Goal: Register for event/course

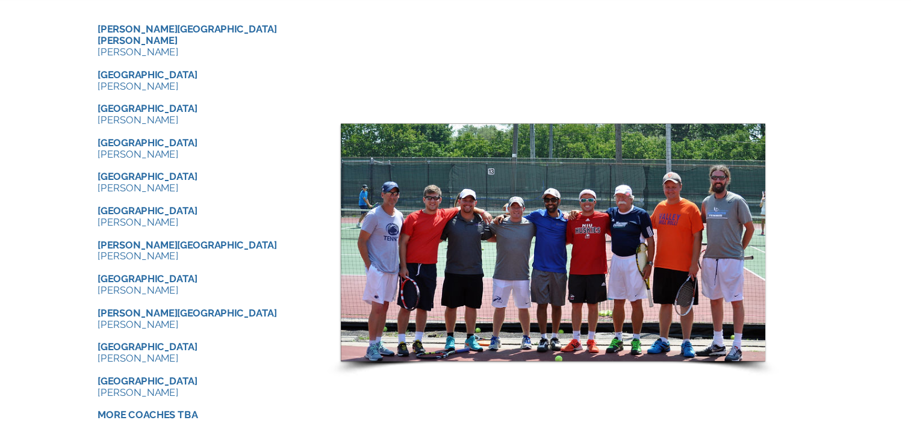
scroll to position [1224, 0]
drag, startPoint x: 515, startPoint y: 294, endPoint x: 328, endPoint y: 355, distance: 196.9
click at [328, 363] on p "[PERSON_NAME]" at bounding box center [251, 368] width 181 height 10
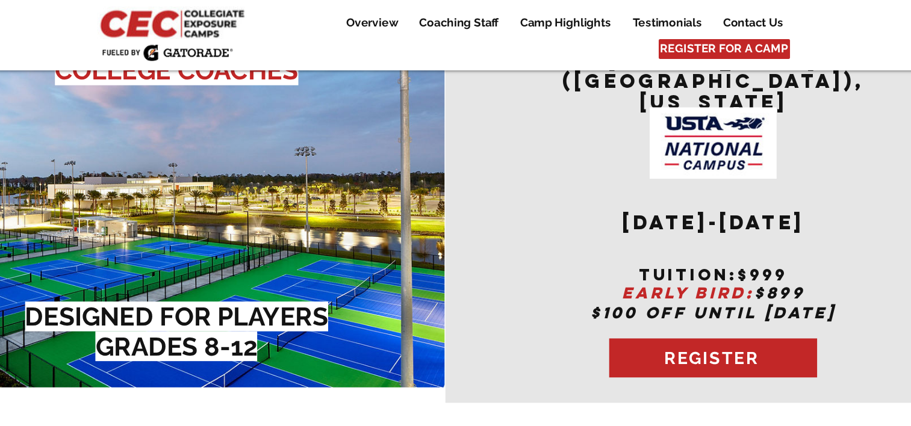
scroll to position [0, 0]
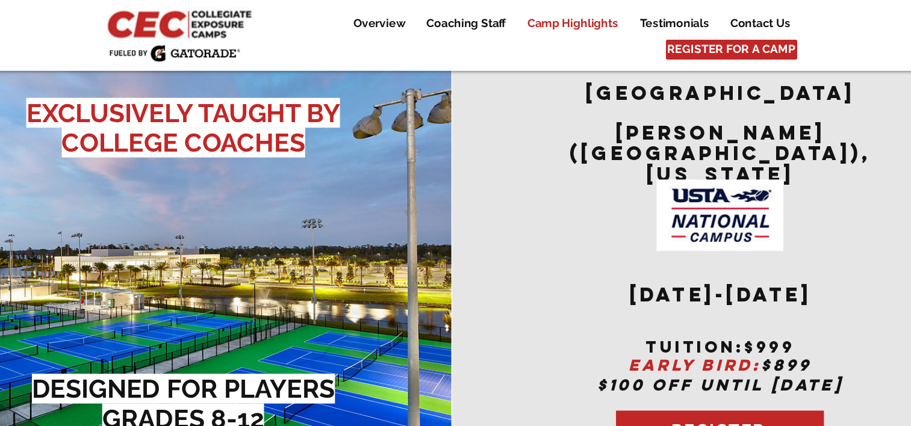
click at [553, 15] on p "Camp Highlights" at bounding box center [558, 20] width 89 height 14
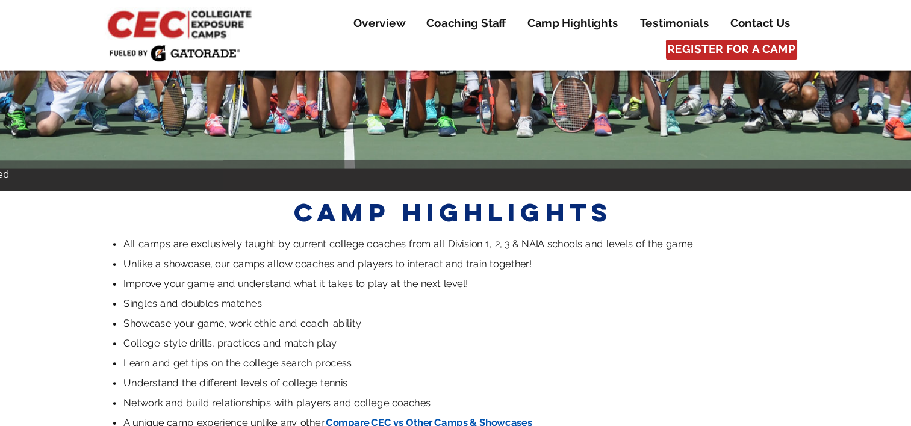
scroll to position [2287, 0]
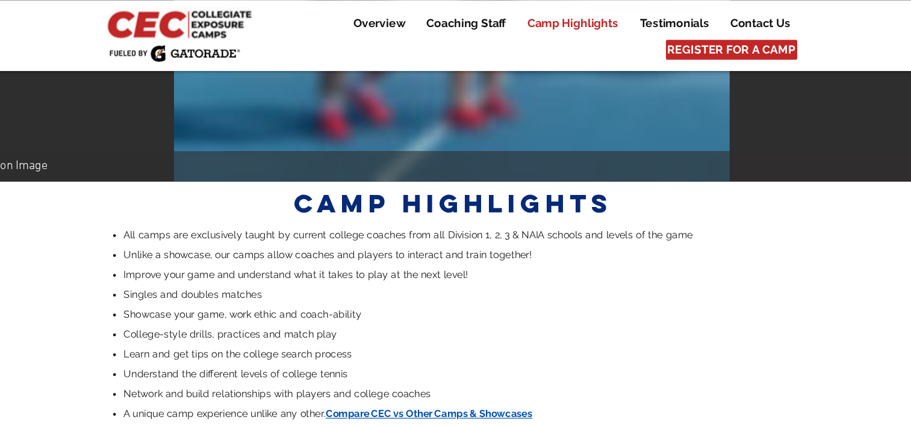
click at [435, 346] on span "Compare CEC vs Other Camps & Showcases" at bounding box center [436, 351] width 175 height 10
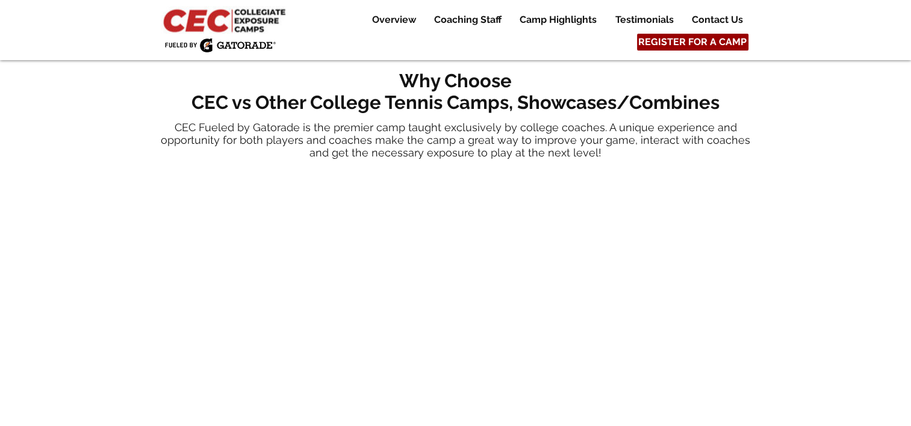
click at [701, 36] on span "REGISTER FOR A CAMP" at bounding box center [692, 42] width 108 height 13
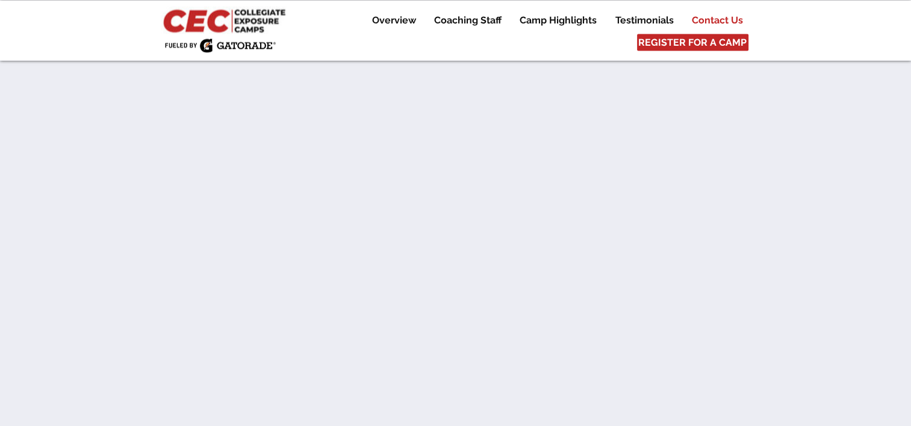
scroll to position [6891, 0]
click at [390, 18] on p "Overview" at bounding box center [394, 20] width 56 height 14
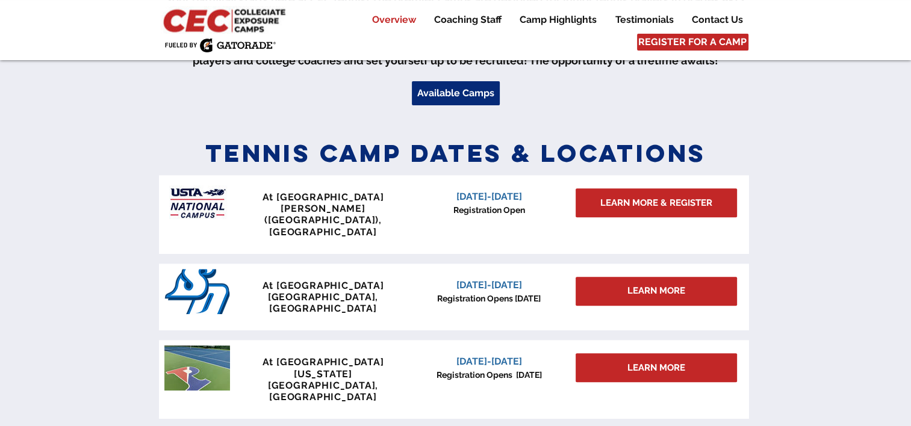
scroll to position [479, 0]
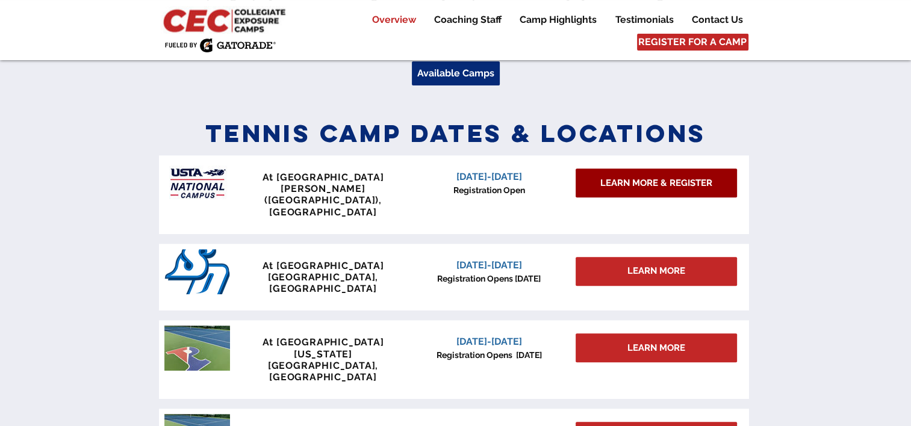
click at [653, 181] on span "LEARN MORE & REGISTER" at bounding box center [656, 183] width 112 height 13
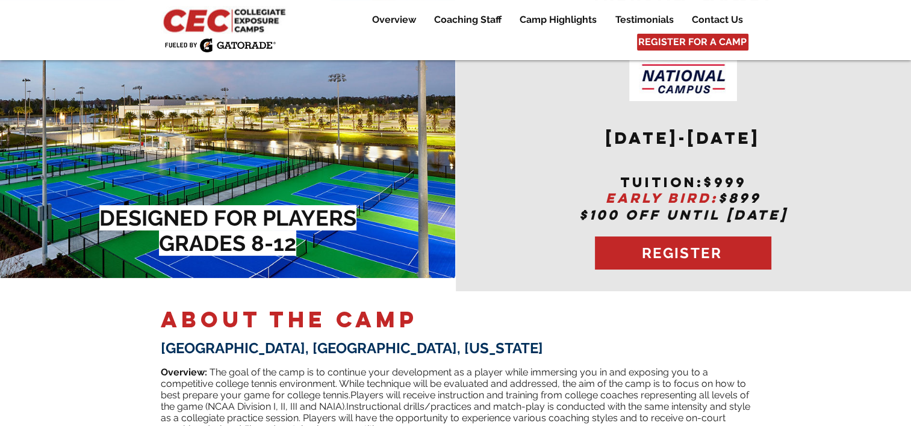
scroll to position [118, 0]
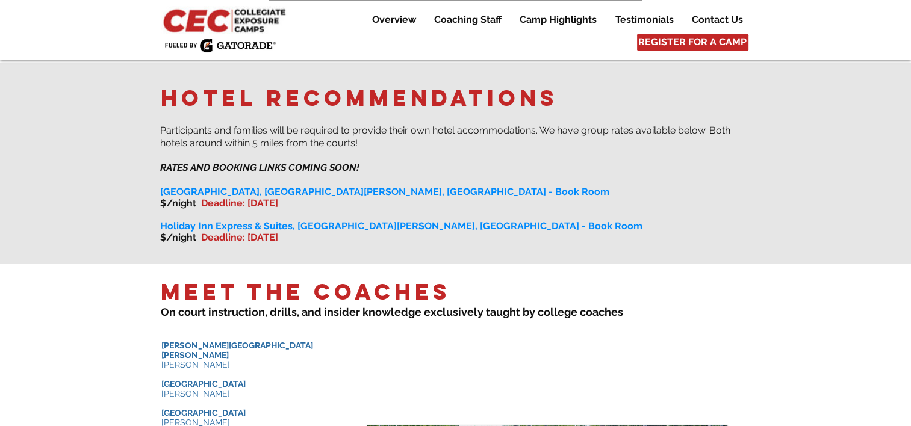
scroll to position [966, 0]
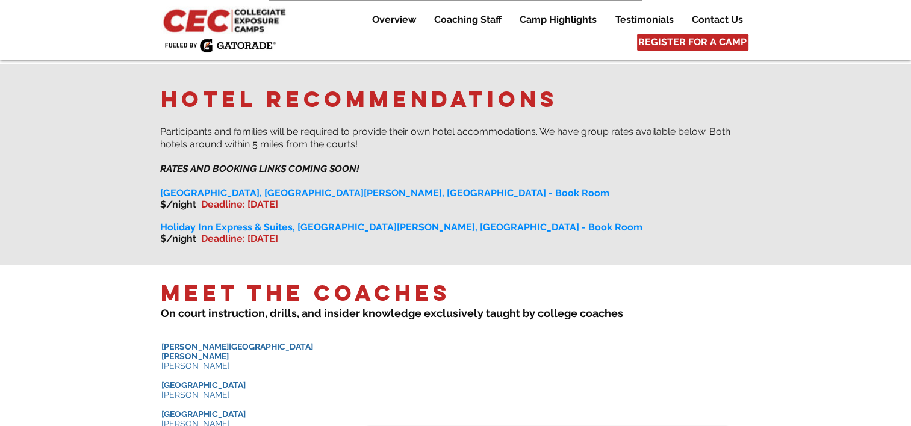
drag, startPoint x: 162, startPoint y: 182, endPoint x: 450, endPoint y: 177, distance: 288.5
click at [450, 177] on div "​​ ​ Participants and families will be required to provide their own hotel acco…" at bounding box center [455, 190] width 590 height 128
click at [431, 187] on span "[GEOGRAPHIC_DATA], [GEOGRAPHIC_DATA][PERSON_NAME], [GEOGRAPHIC_DATA] - Book Room" at bounding box center [384, 192] width 449 height 11
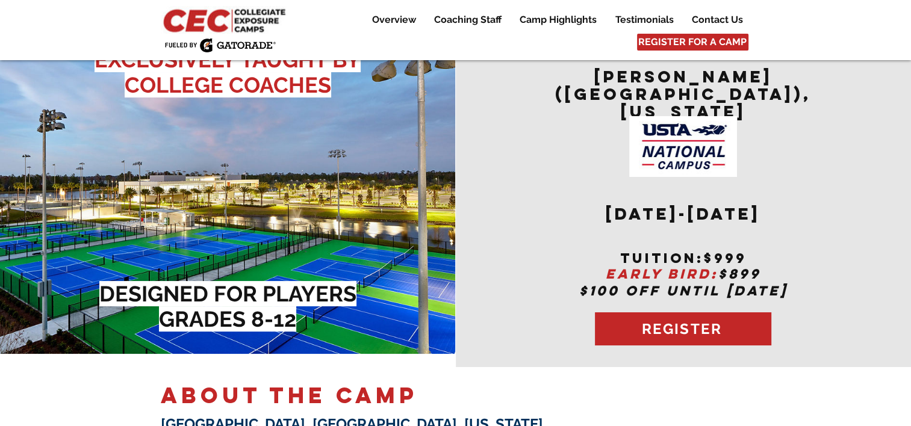
scroll to position [0, 0]
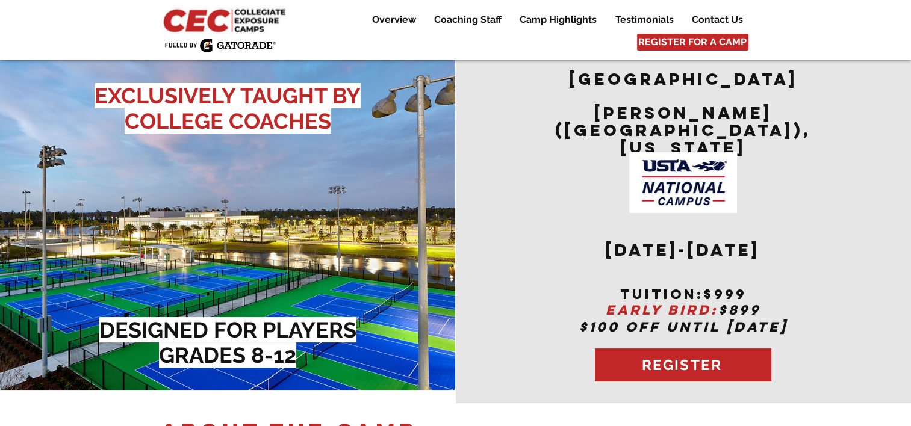
drag, startPoint x: 581, startPoint y: 238, endPoint x: 491, endPoint y: 334, distance: 131.2
click at [491, 334] on div "main content" at bounding box center [684, 227] width 456 height 351
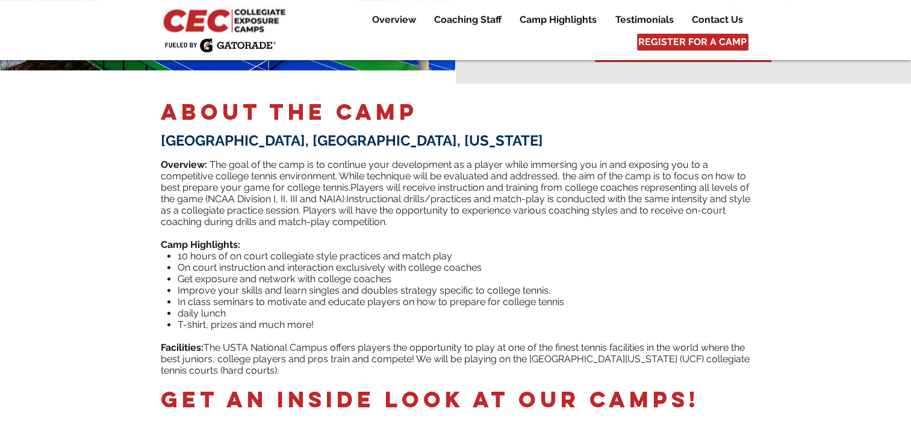
scroll to position [319, 0]
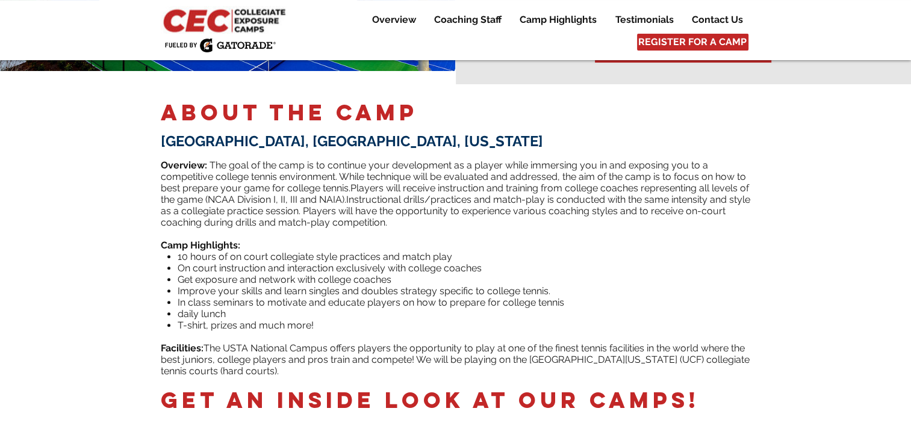
click at [583, 263] on p "On court instruction and interaction exclusively with college coaches" at bounding box center [464, 268] width 573 height 11
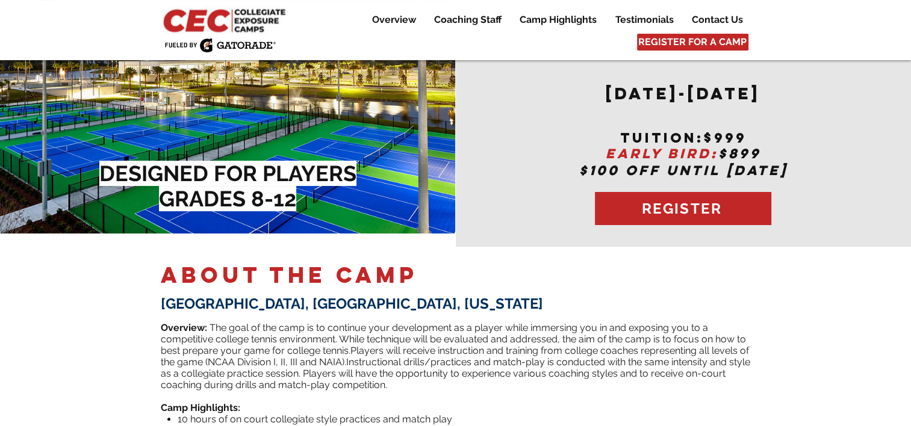
scroll to position [46, 0]
